Goal: Task Accomplishment & Management: Manage account settings

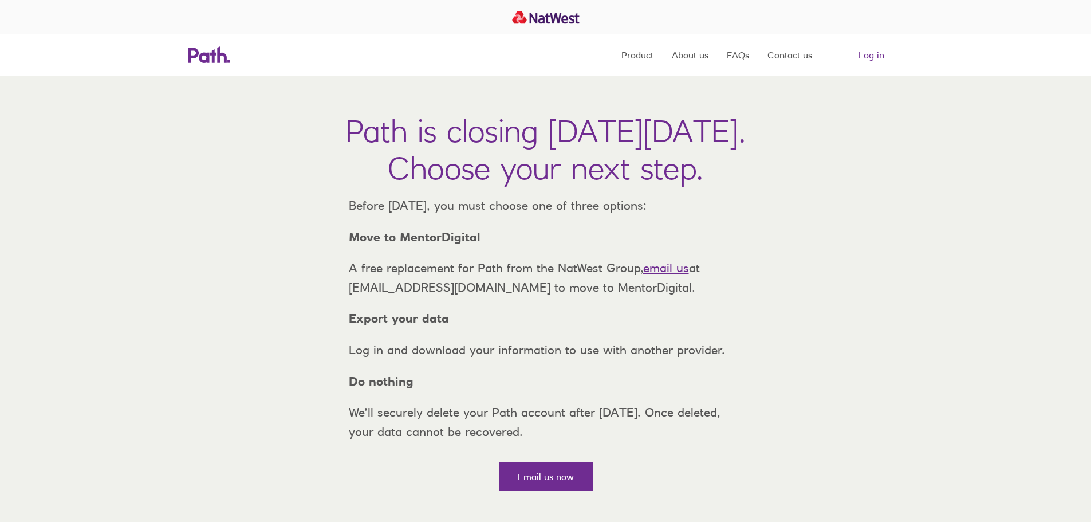
click at [859, 70] on nav "Product About us FAQs Contact us Log in" at bounding box center [763, 54] width 282 height 41
click at [863, 66] on link "Log in" at bounding box center [872, 55] width 64 height 23
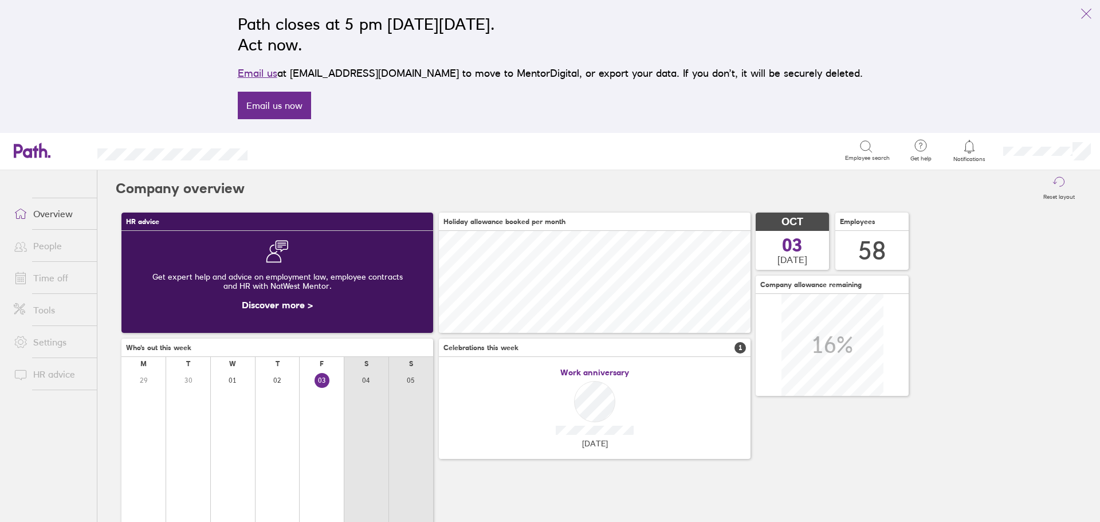
click at [54, 278] on link "Time off" at bounding box center [51, 277] width 92 height 23
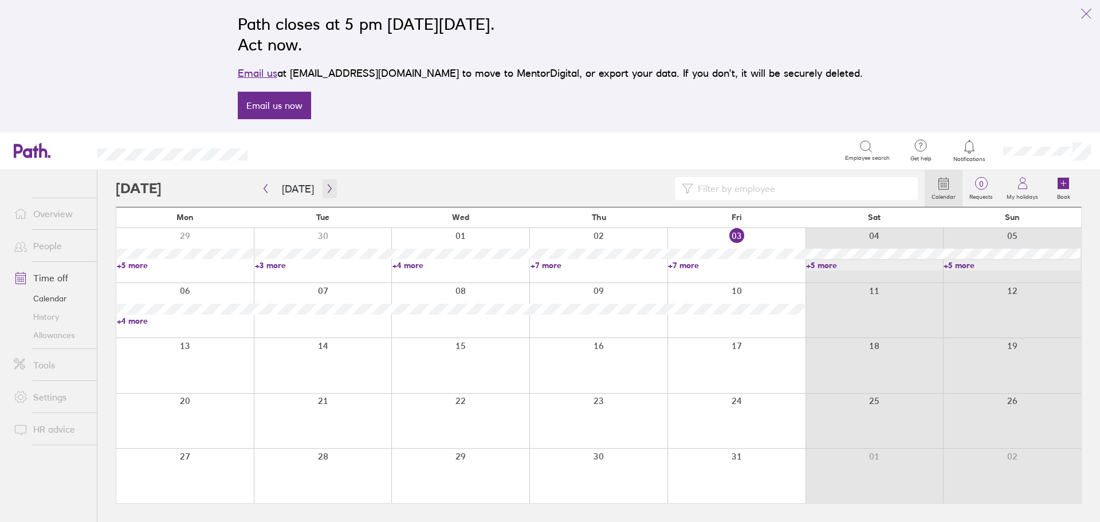
click at [328, 191] on icon "button" at bounding box center [329, 188] width 3 height 9
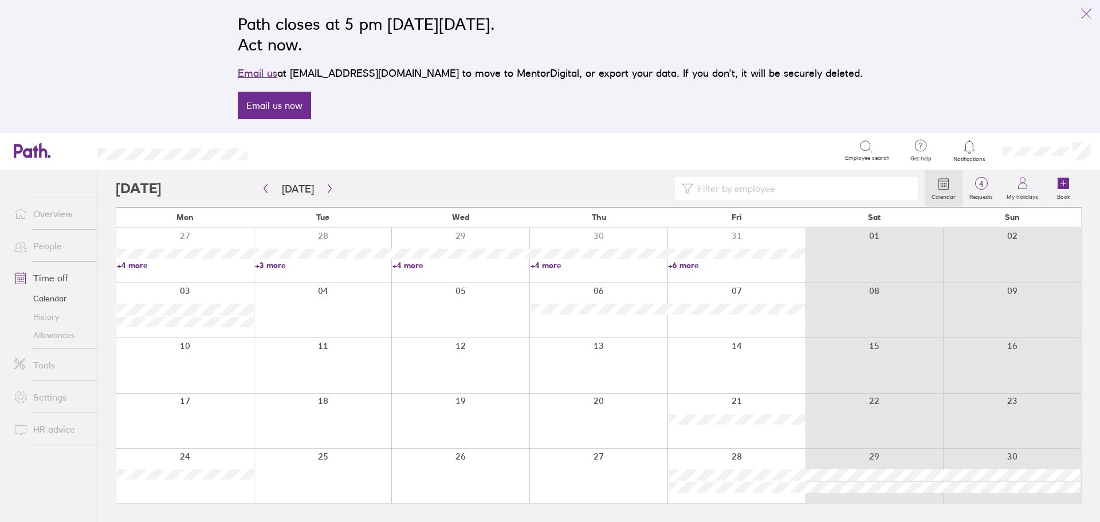
click at [735, 179] on input at bounding box center [802, 189] width 218 height 22
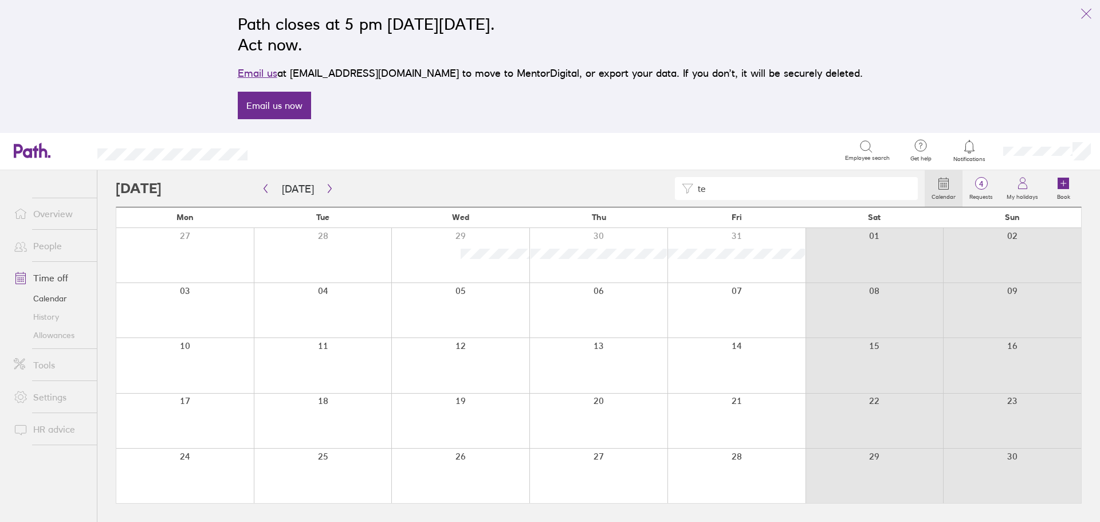
type input "t"
type input "r"
type input "c"
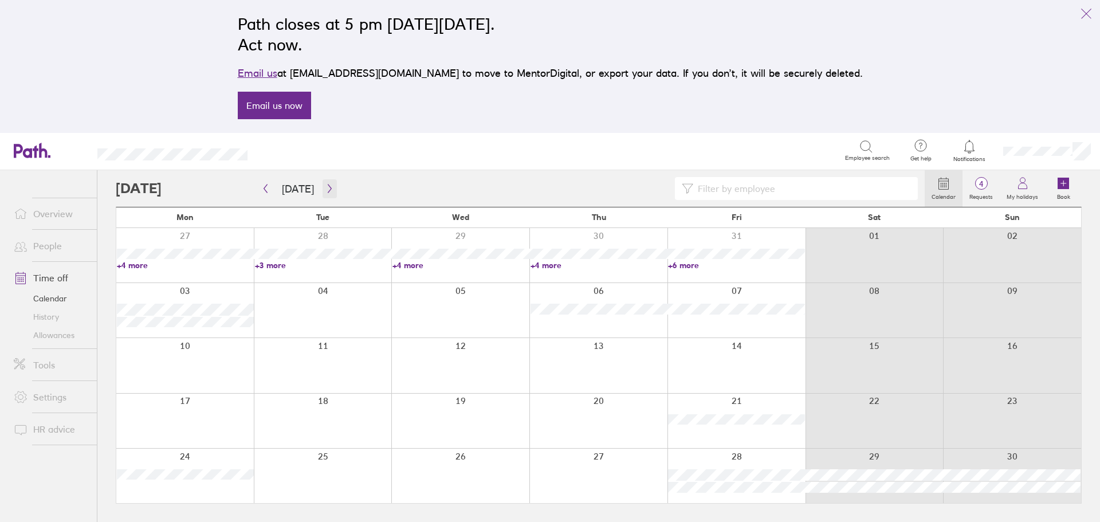
click at [325, 185] on icon "button" at bounding box center [329, 188] width 9 height 9
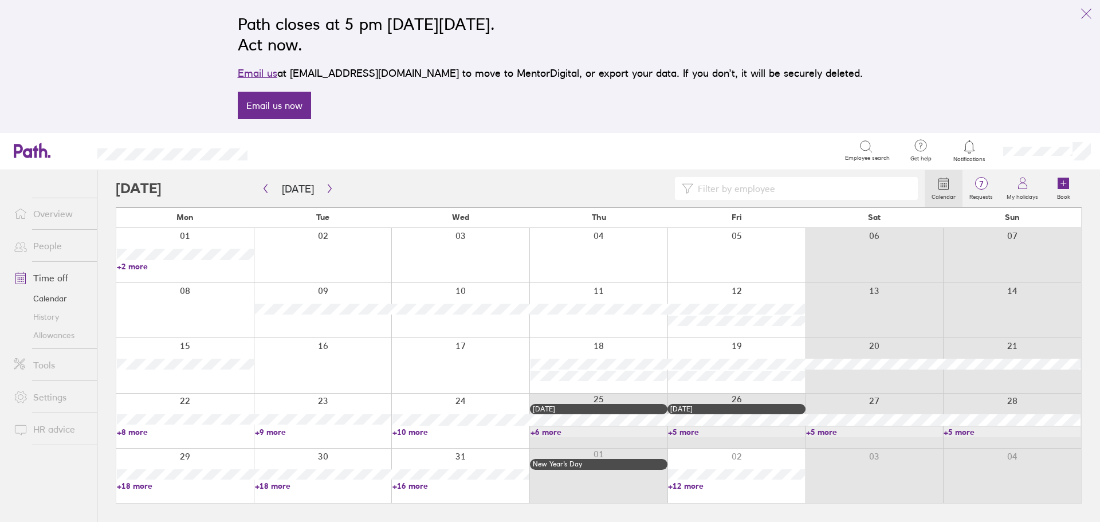
click at [418, 434] on link "+10 more" at bounding box center [460, 432] width 137 height 10
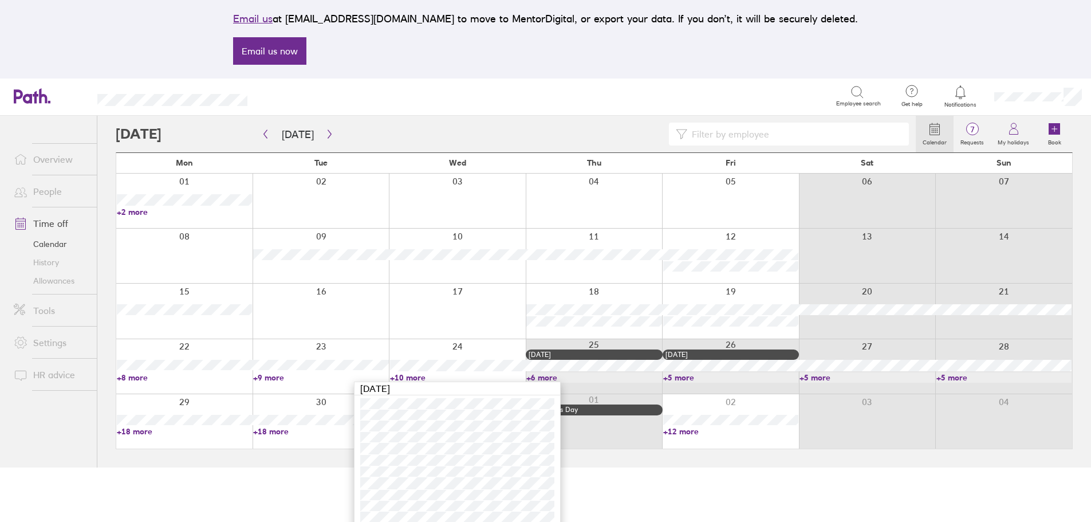
scroll to position [61, 0]
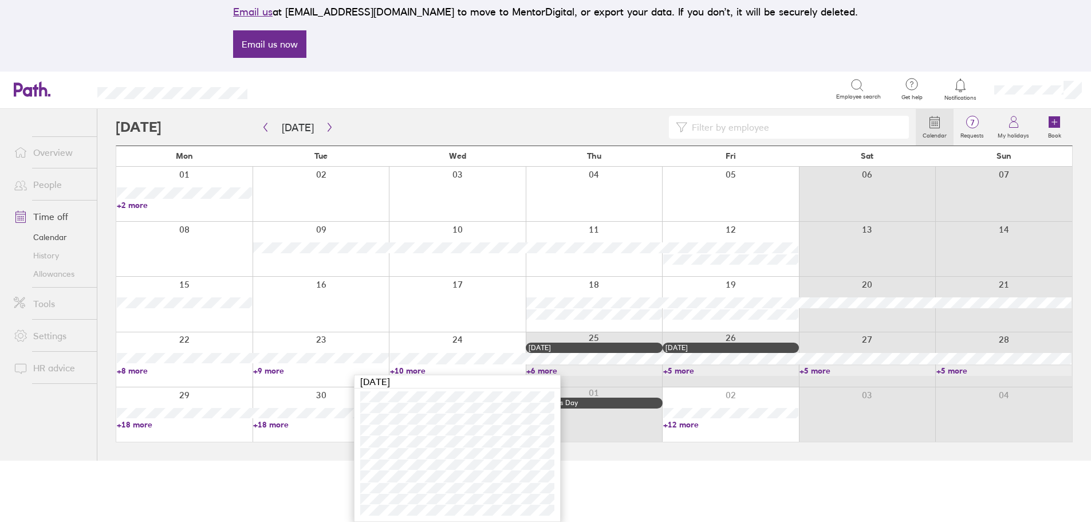
click at [430, 318] on div at bounding box center [457, 304] width 137 height 54
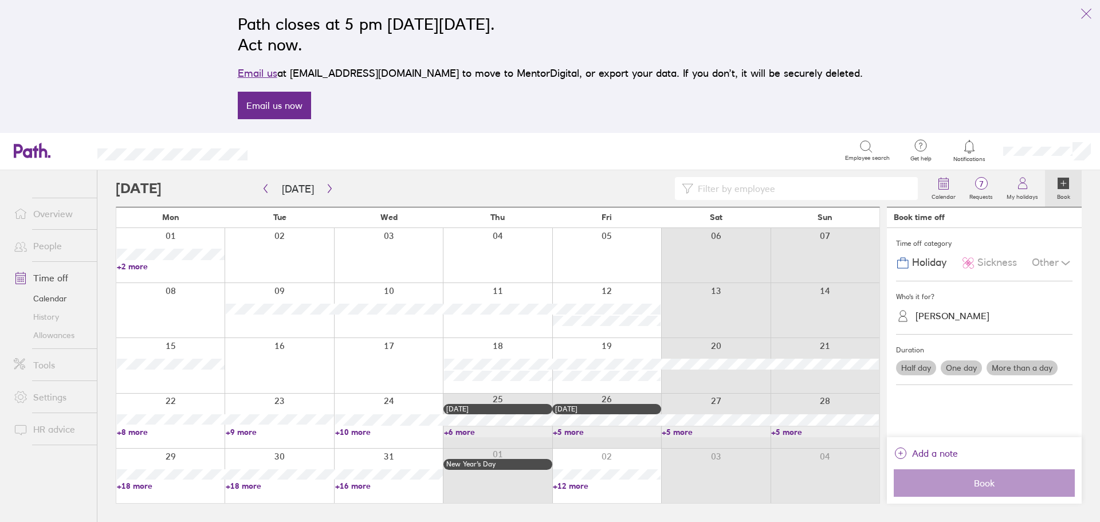
click at [360, 429] on link "+10 more" at bounding box center [389, 432] width 108 height 10
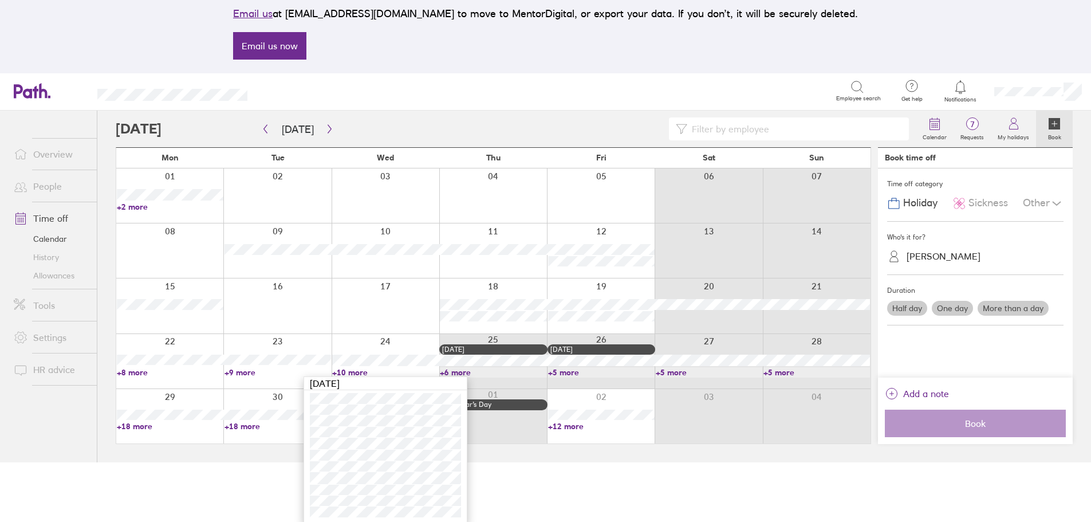
scroll to position [61, 0]
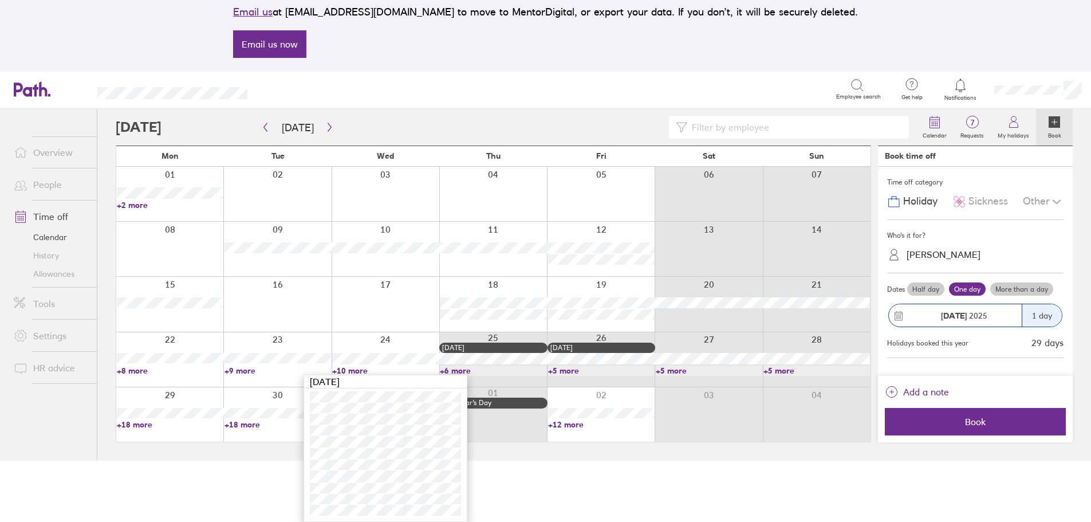
drag, startPoint x: 190, startPoint y: 500, endPoint x: 34, endPoint y: 340, distance: 223.2
click at [190, 461] on html "Path closes at 5 pm [DATE][DATE]. Act now. Email us at [EMAIL_ADDRESS][DOMAIN_N…" at bounding box center [545, 200] width 1091 height 522
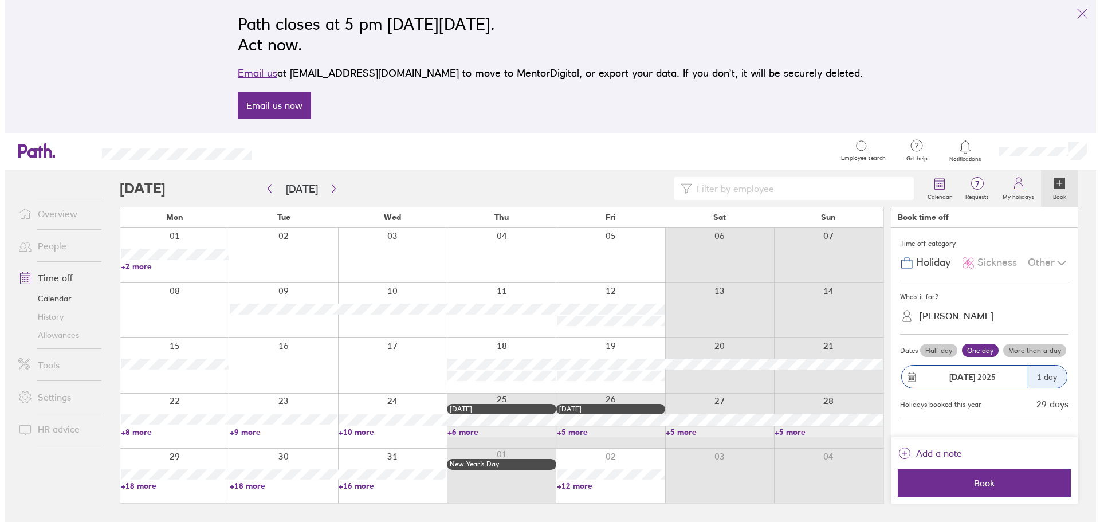
scroll to position [0, 0]
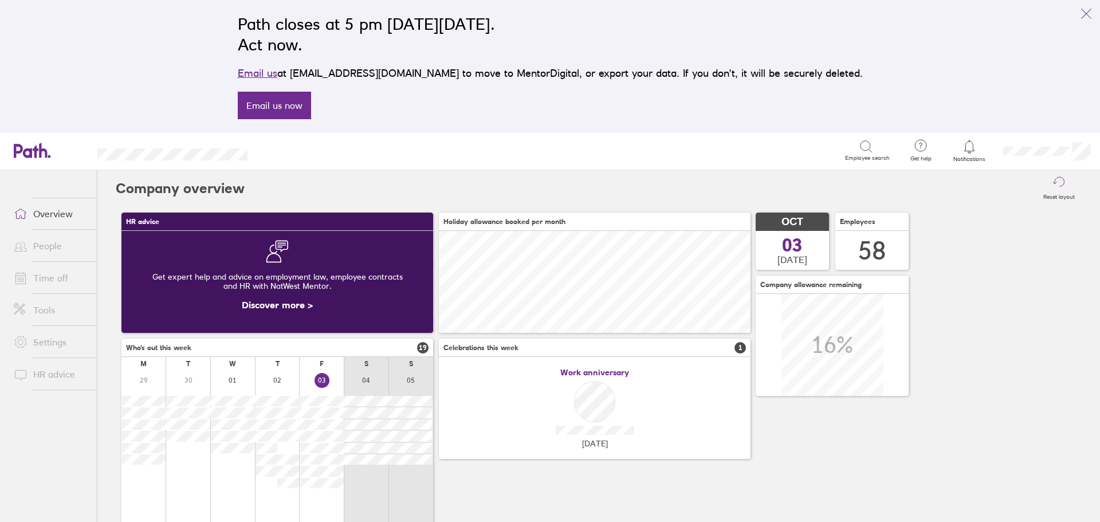
scroll to position [115, 0]
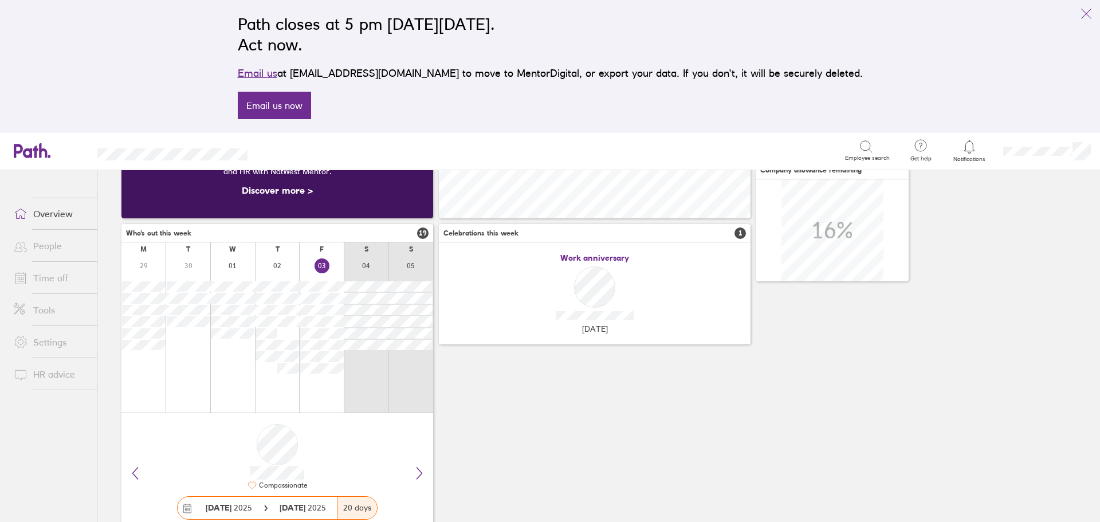
click at [58, 277] on link "Time off" at bounding box center [51, 277] width 92 height 23
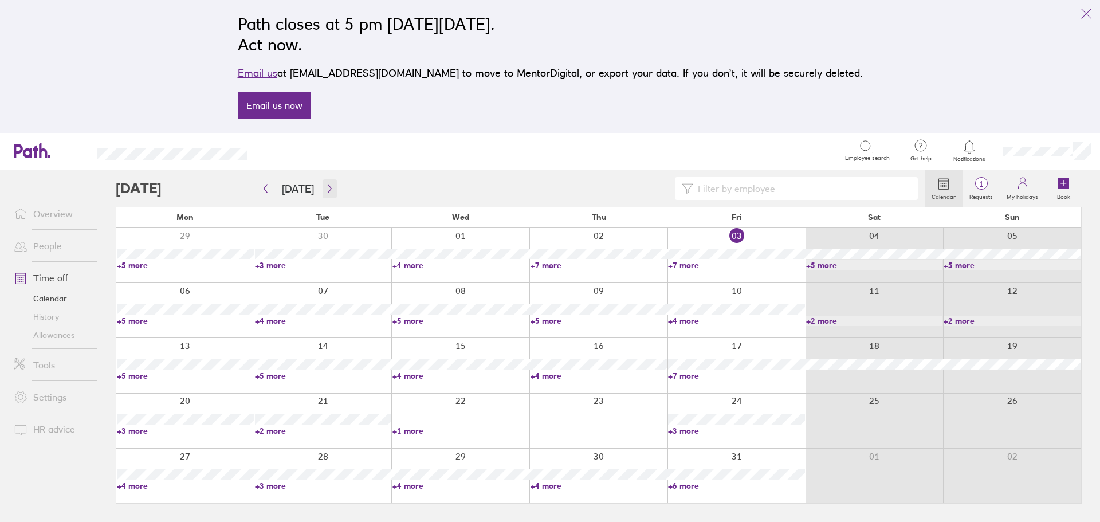
click at [325, 188] on icon "button" at bounding box center [329, 188] width 9 height 9
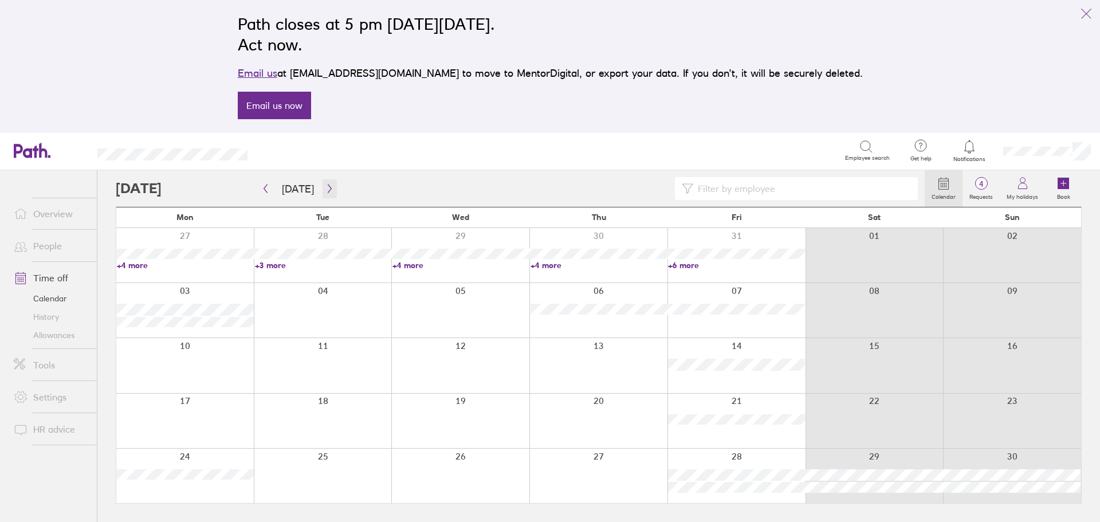
click at [327, 192] on icon "button" at bounding box center [329, 188] width 9 height 9
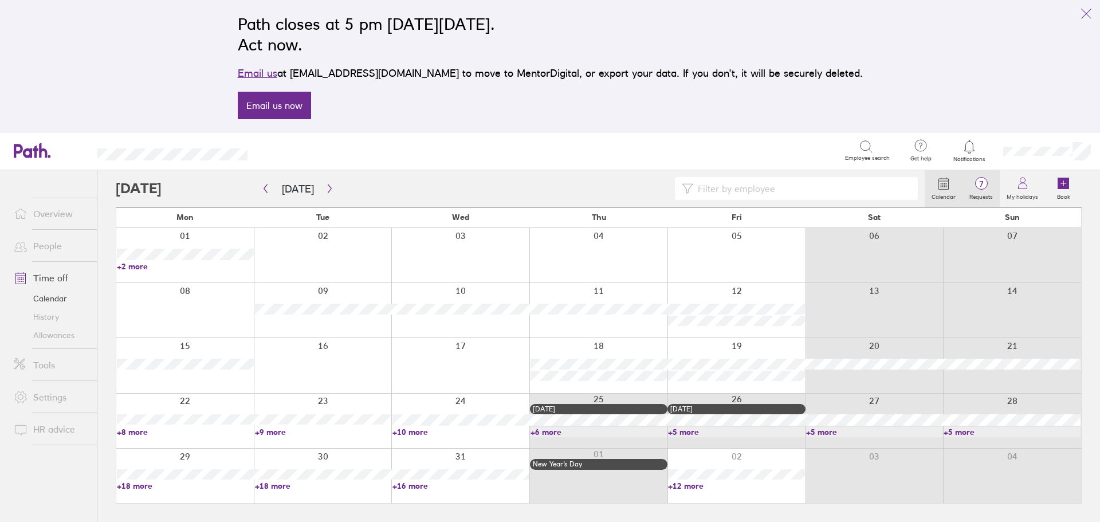
click at [977, 178] on icon at bounding box center [982, 183] width 14 height 14
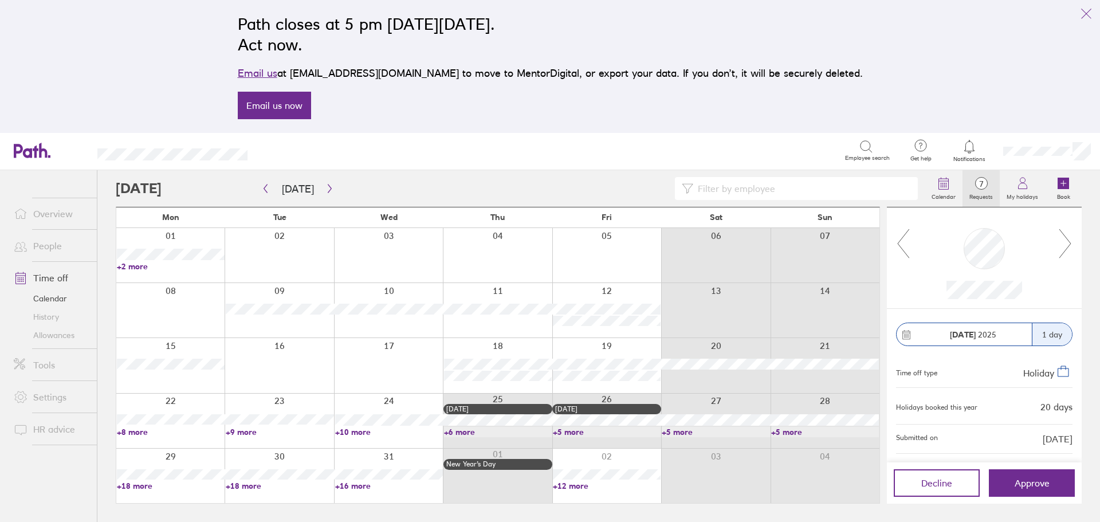
click at [908, 241] on icon at bounding box center [903, 243] width 14 height 31
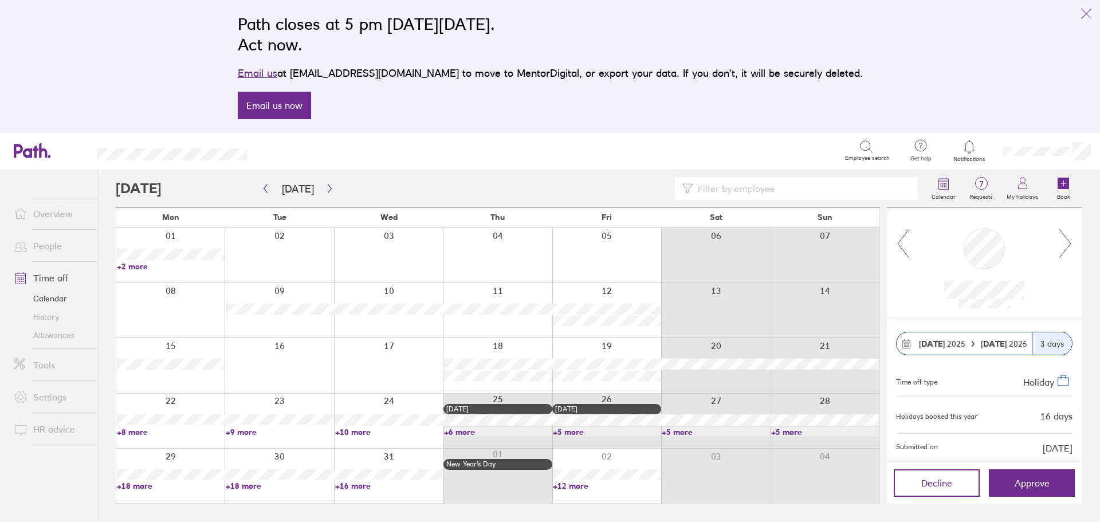
click at [908, 241] on icon at bounding box center [903, 243] width 14 height 31
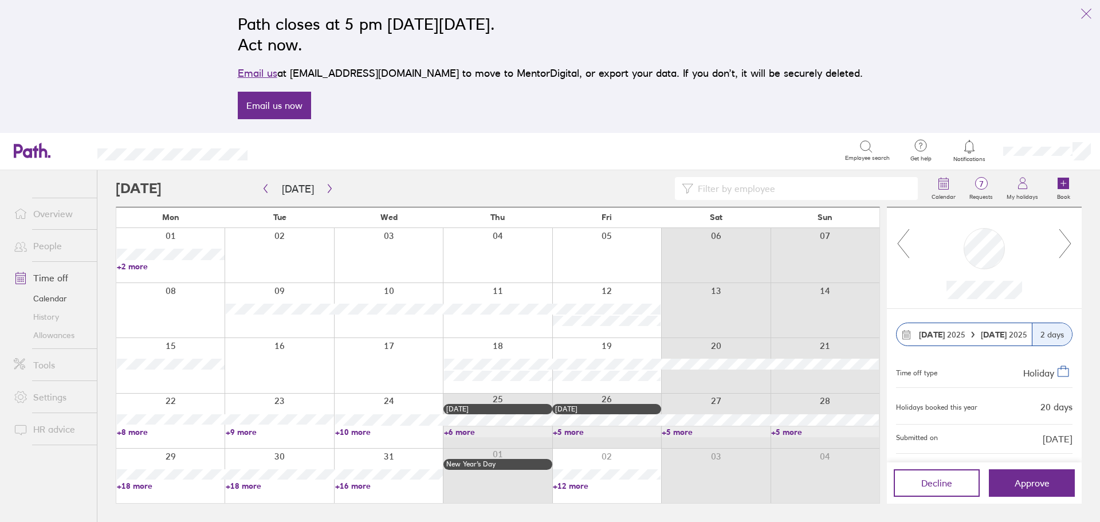
click at [908, 241] on icon at bounding box center [903, 243] width 14 height 31
click at [1024, 482] on span "Approve" at bounding box center [1032, 483] width 35 height 10
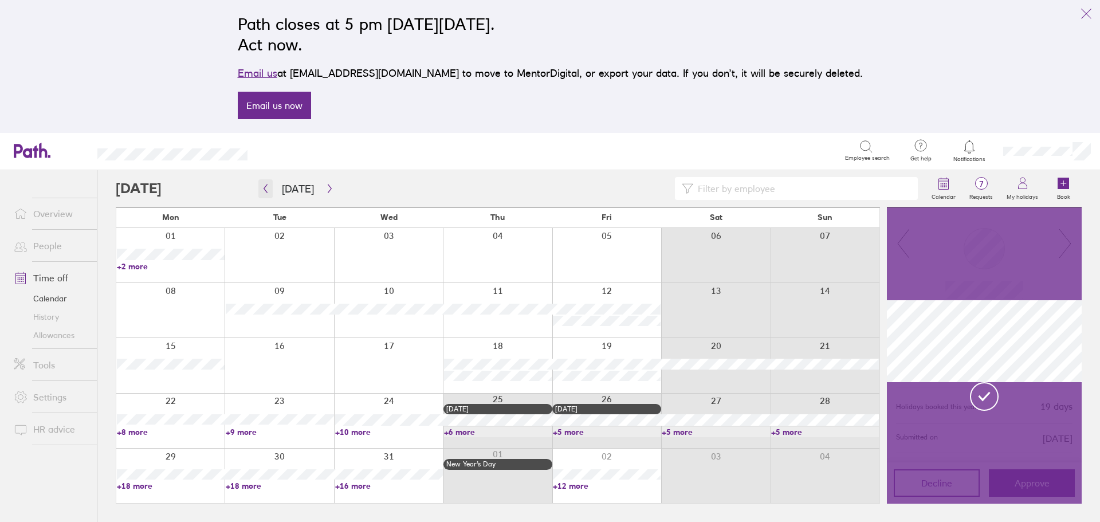
click at [261, 188] on icon "button" at bounding box center [265, 188] width 9 height 9
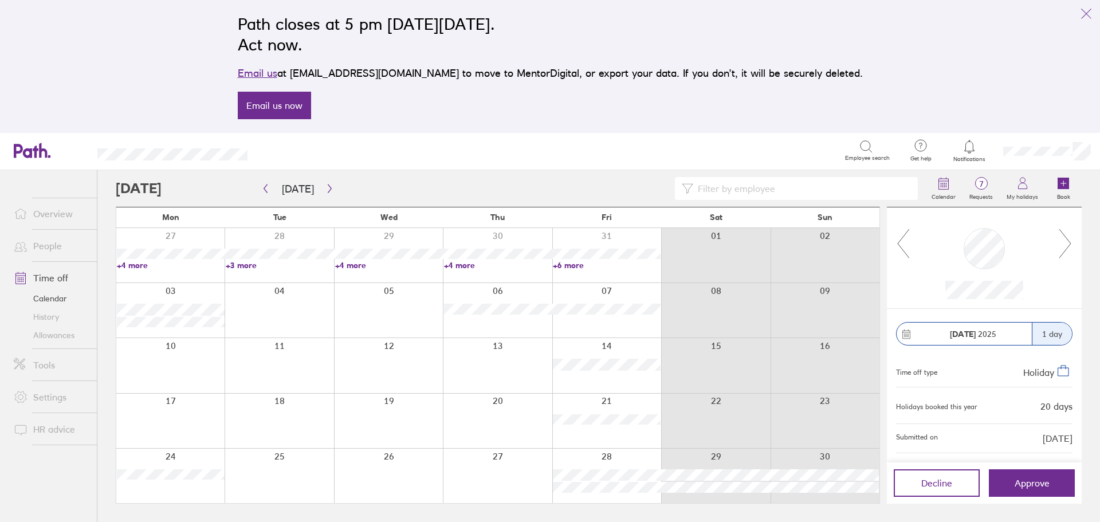
click at [911, 238] on div at bounding box center [984, 258] width 148 height 83
click at [897, 244] on icon at bounding box center [903, 243] width 14 height 31
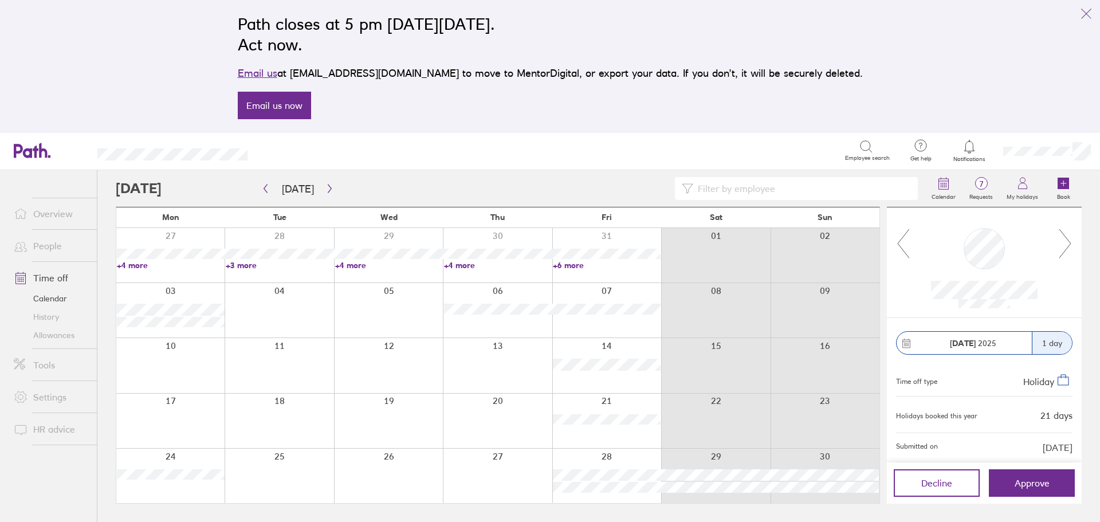
click at [904, 238] on icon at bounding box center [903, 243] width 14 height 31
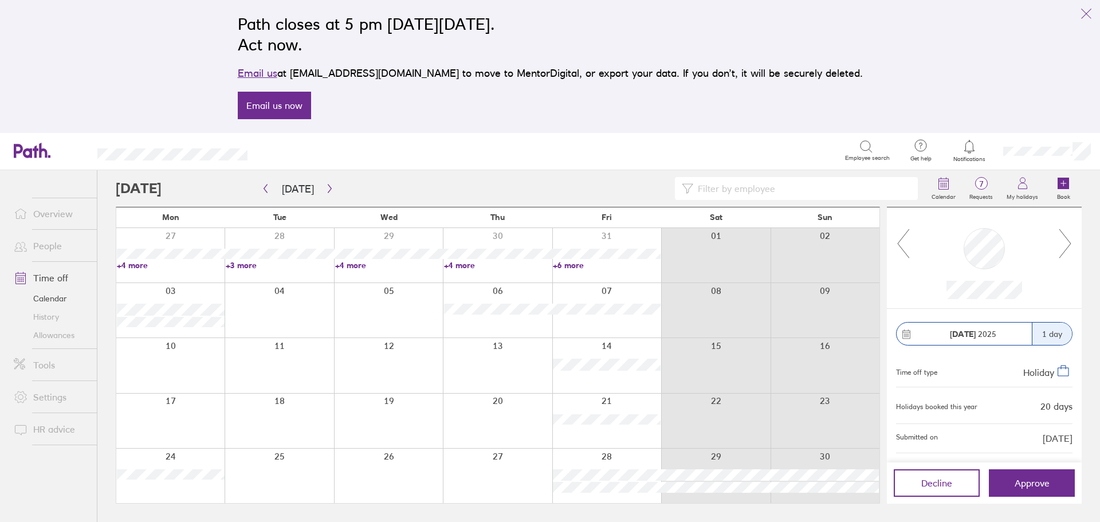
click at [904, 238] on icon at bounding box center [903, 243] width 14 height 31
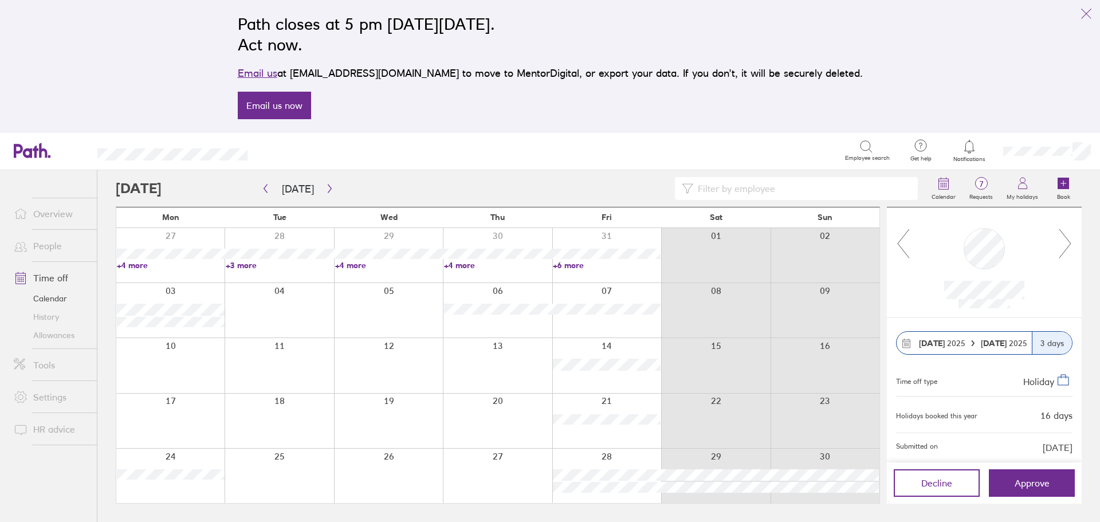
click at [904, 238] on icon at bounding box center [903, 243] width 14 height 31
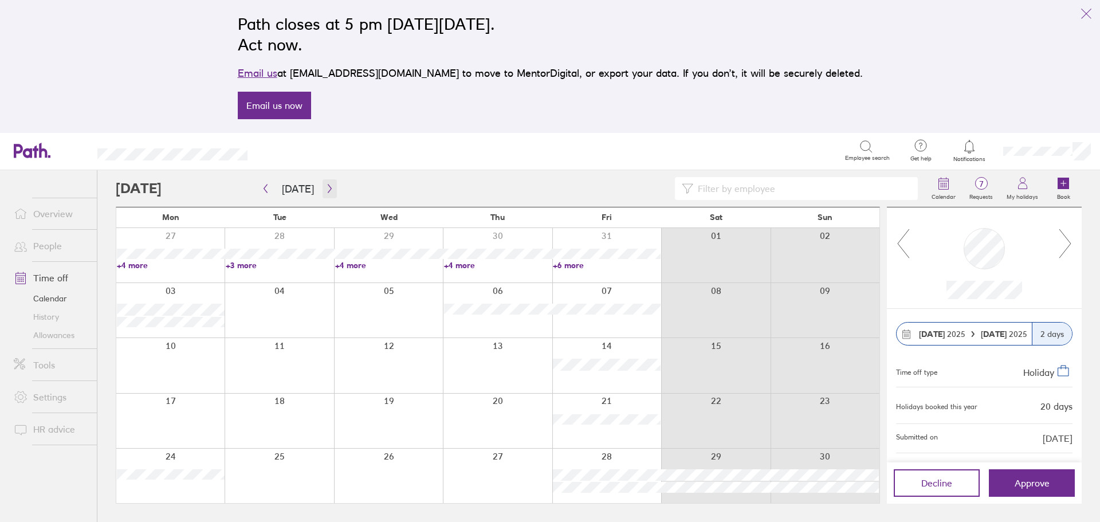
click at [328, 190] on icon "button" at bounding box center [329, 188] width 3 height 9
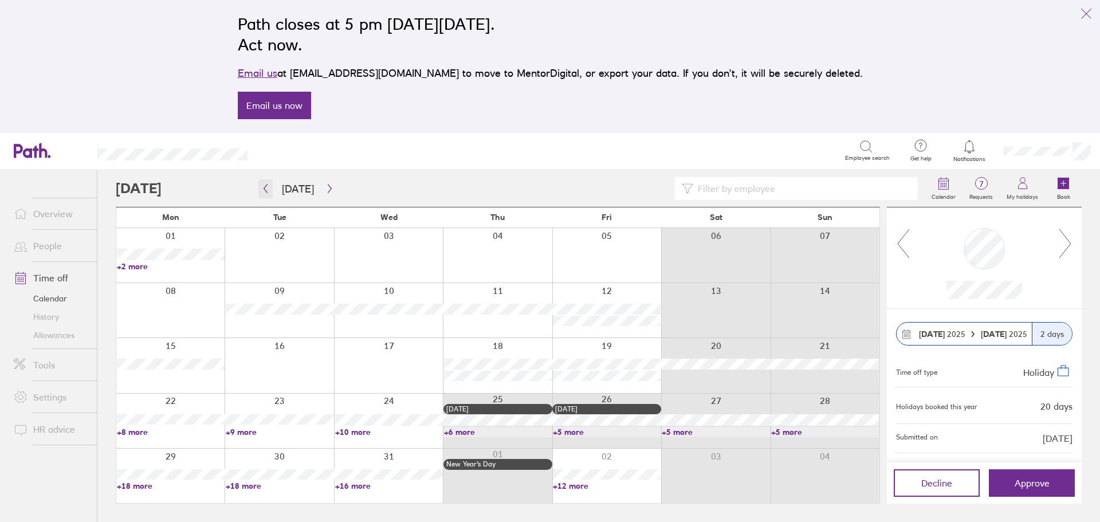
click at [265, 195] on button "button" at bounding box center [265, 188] width 14 height 19
